Goal: Navigation & Orientation: Find specific page/section

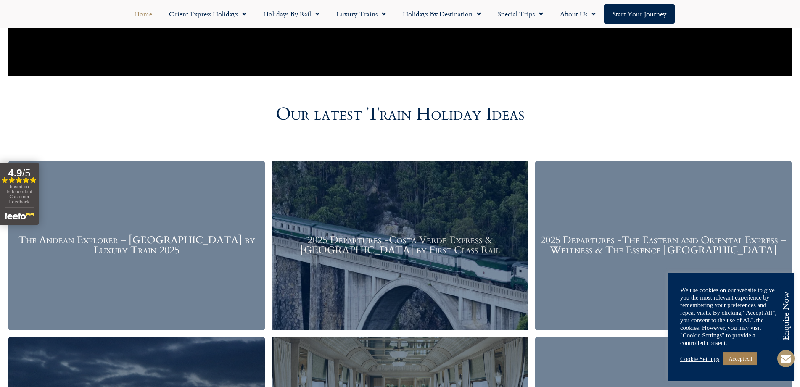
scroll to position [1020, 0]
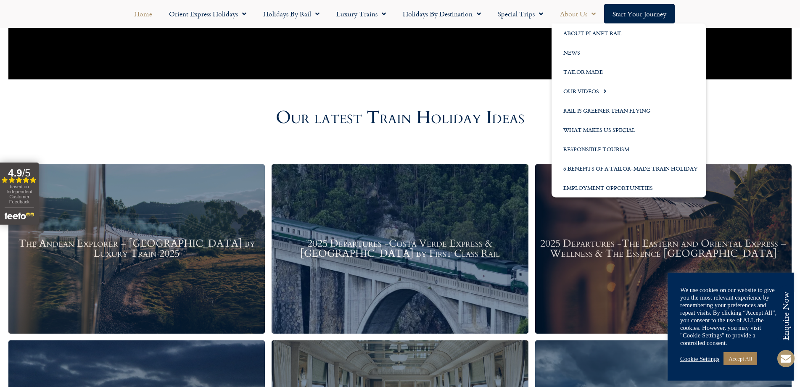
click at [591, 11] on span "Menu" at bounding box center [591, 13] width 8 height 15
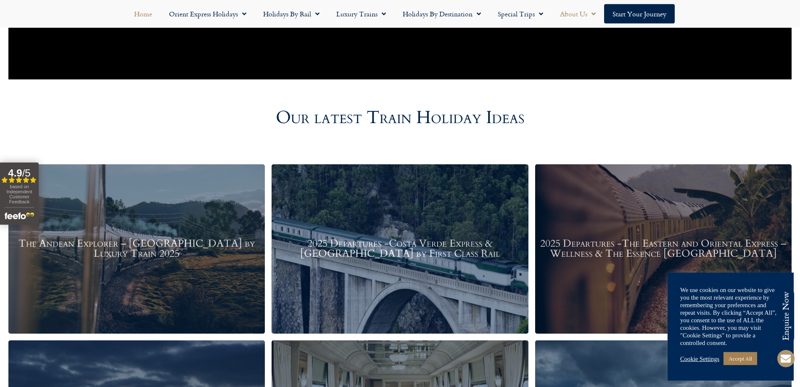
click at [591, 11] on span "Menu" at bounding box center [591, 13] width 8 height 15
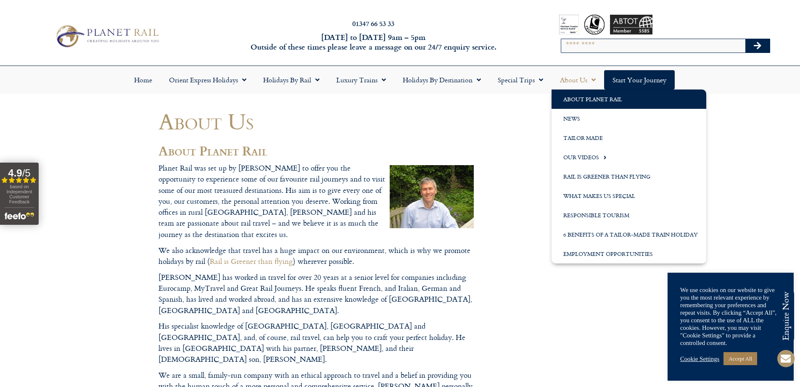
click at [599, 79] on link "About Us" at bounding box center [578, 79] width 53 height 19
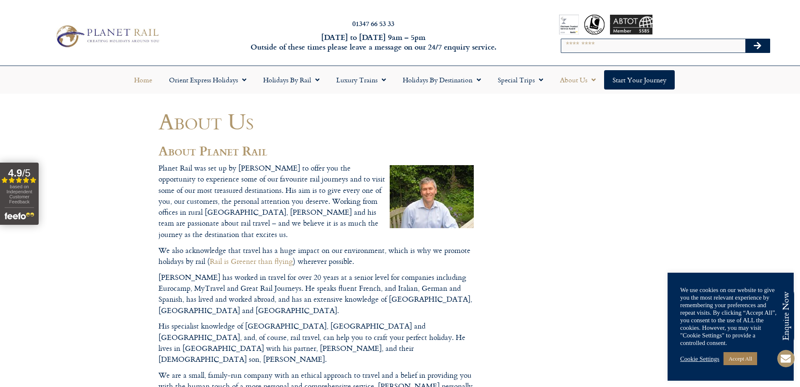
click at [138, 77] on link "Home" at bounding box center [143, 79] width 35 height 19
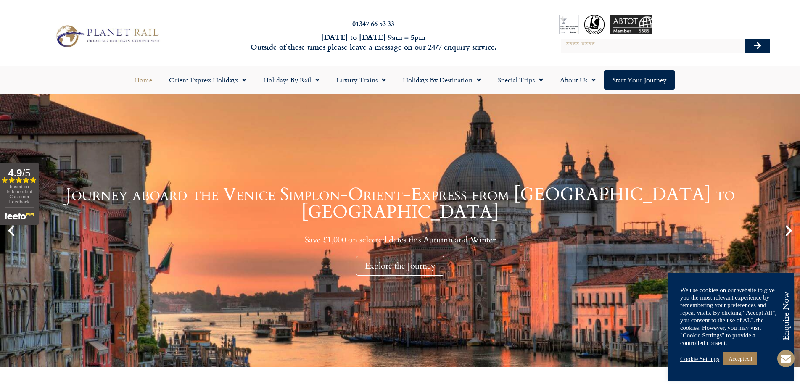
click at [701, 359] on link "Cookie Settings" at bounding box center [699, 359] width 39 height 8
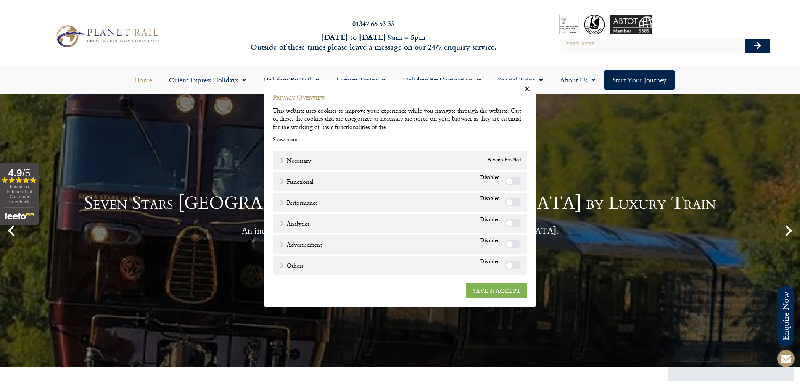
click at [485, 290] on link "SAVE & ACCEPT" at bounding box center [496, 290] width 61 height 15
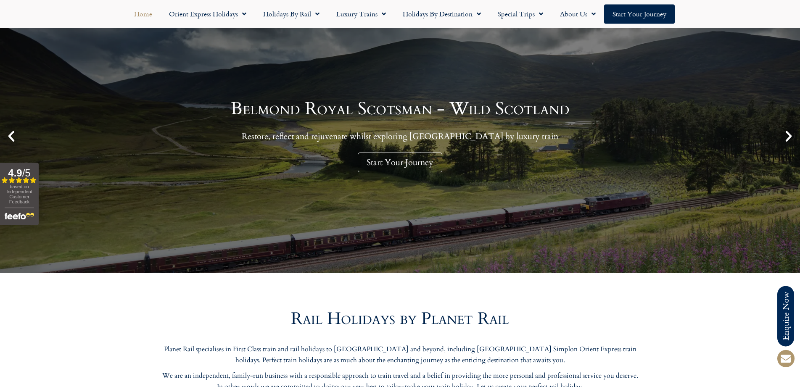
scroll to position [105, 0]
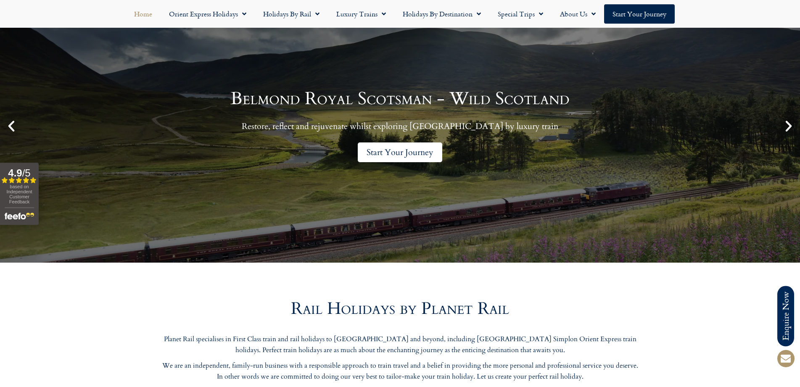
click at [399, 149] on link "Start Your Journey" at bounding box center [400, 153] width 84 height 20
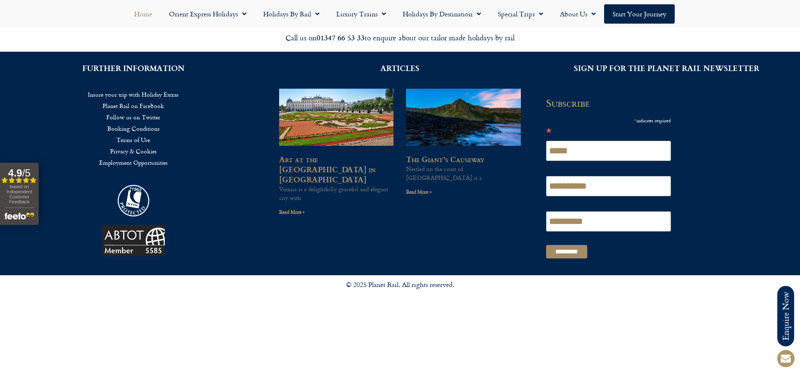
scroll to position [2262, 0]
